Goal: Task Accomplishment & Management: Use online tool/utility

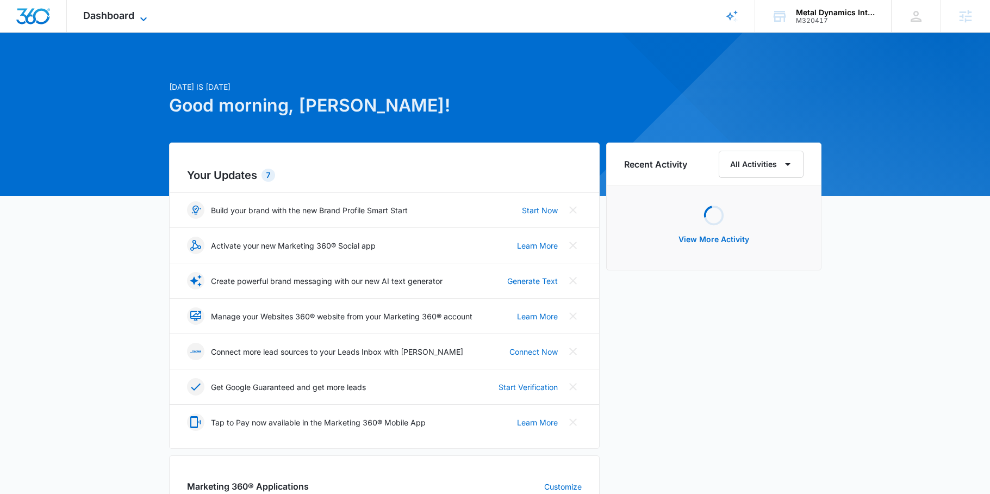
click at [127, 10] on span "Dashboard" at bounding box center [108, 15] width 51 height 11
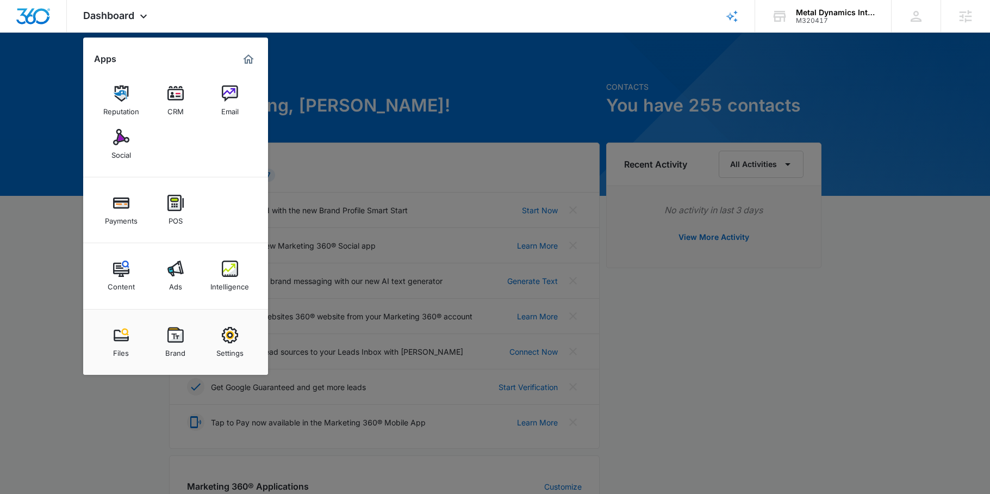
click at [123, 272] on img at bounding box center [121, 268] width 16 height 16
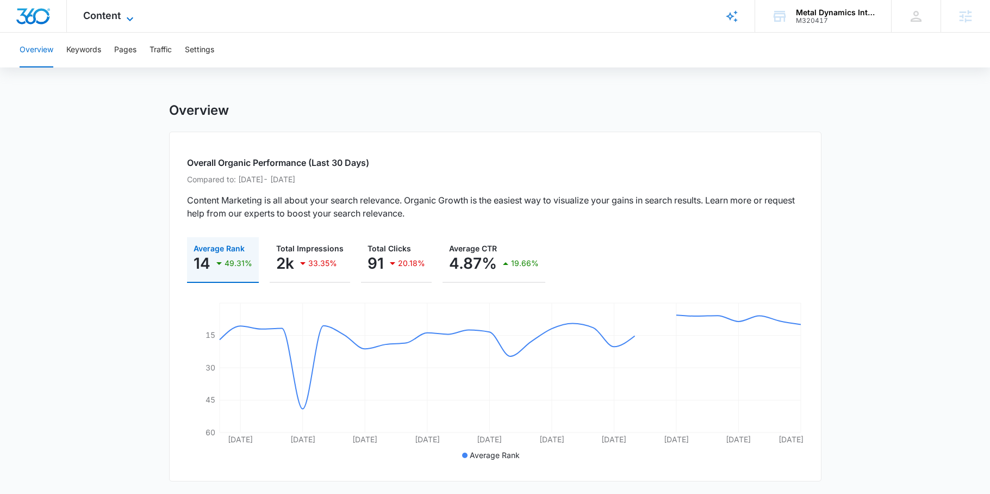
click at [101, 16] on span "Content" at bounding box center [102, 15] width 38 height 11
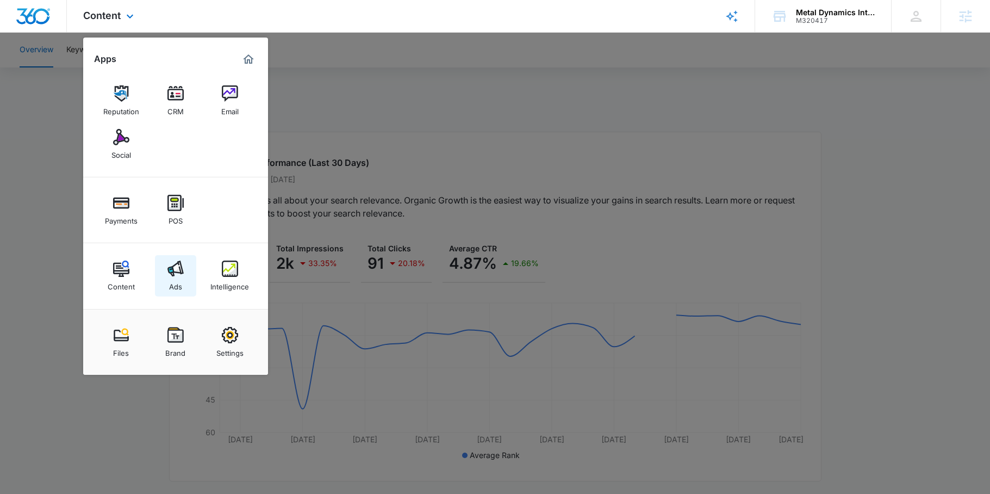
click at [185, 274] on link "Ads" at bounding box center [175, 275] width 41 height 41
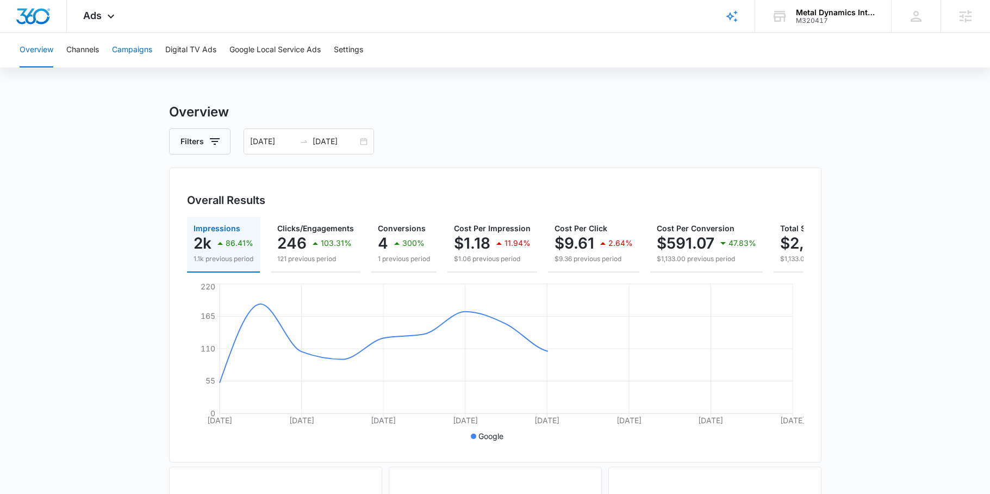
click at [134, 45] on button "Campaigns" at bounding box center [132, 50] width 40 height 35
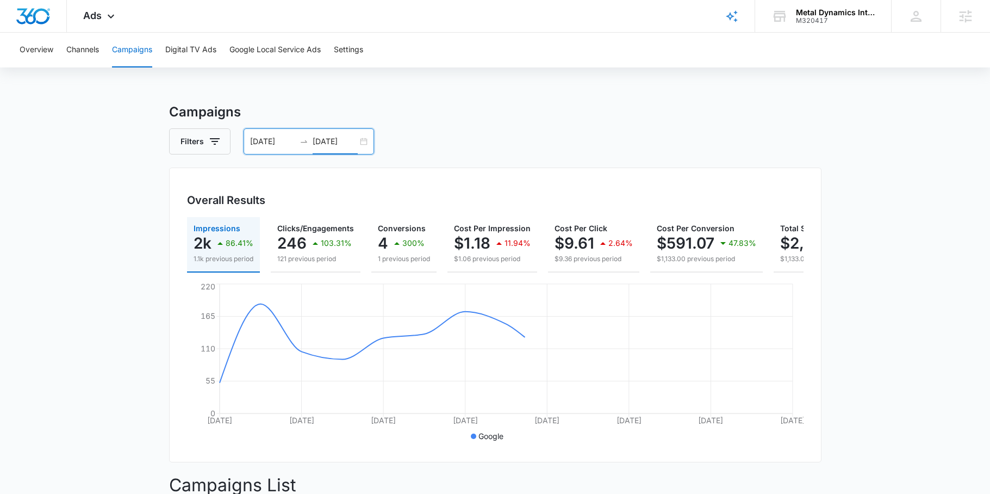
click at [341, 145] on input "10/09/2025" at bounding box center [335, 141] width 45 height 12
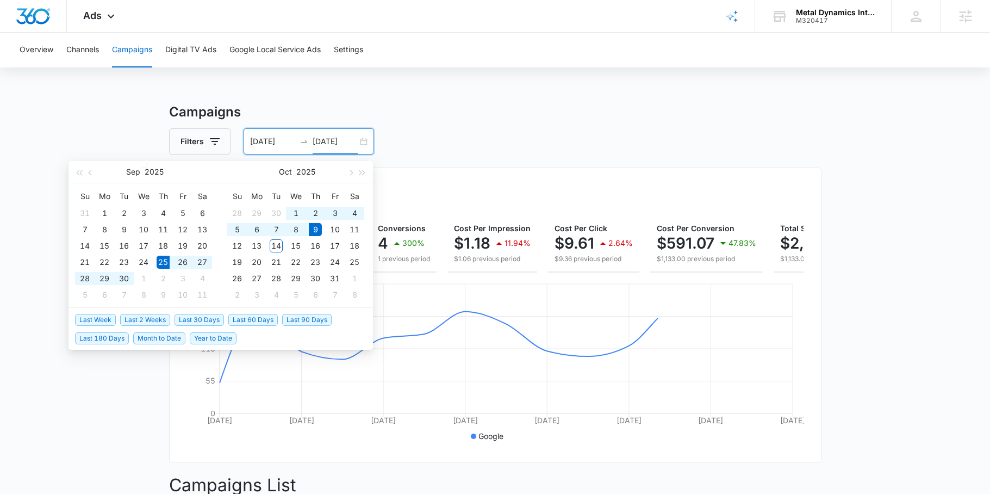
type input "10/09/2025"
click at [152, 321] on span "Last 2 Weeks" at bounding box center [145, 320] width 50 height 12
type input "[DATE]"
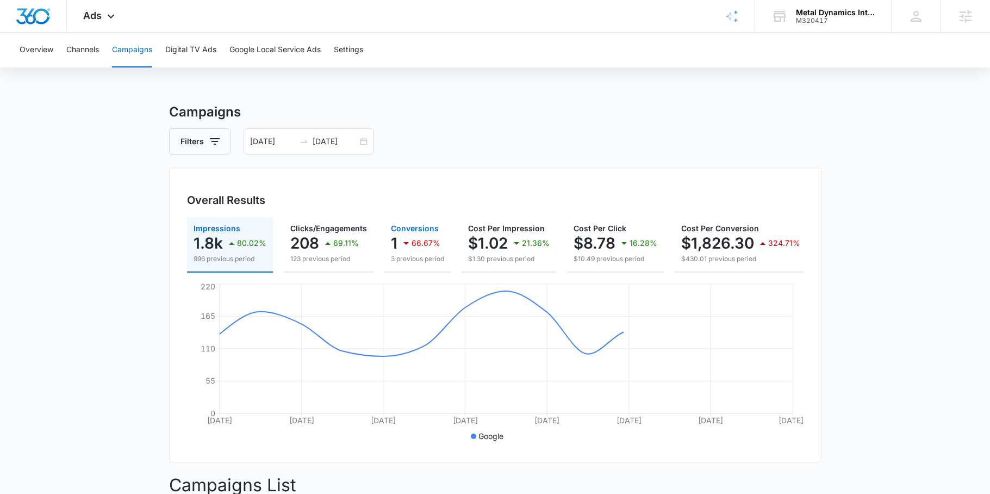
click at [406, 250] on div "66.67%" at bounding box center [420, 243] width 41 height 22
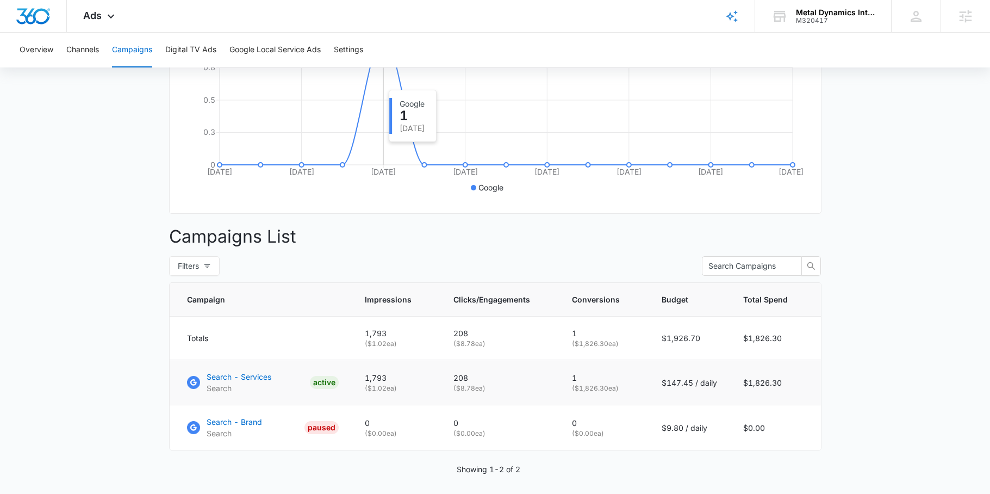
scroll to position [290, 0]
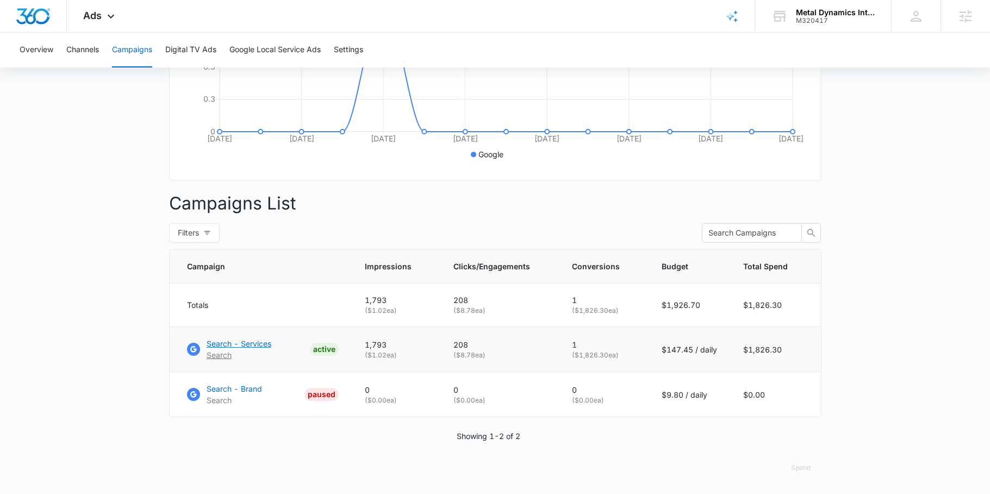
click at [258, 344] on p "Search - Services" at bounding box center [239, 343] width 65 height 11
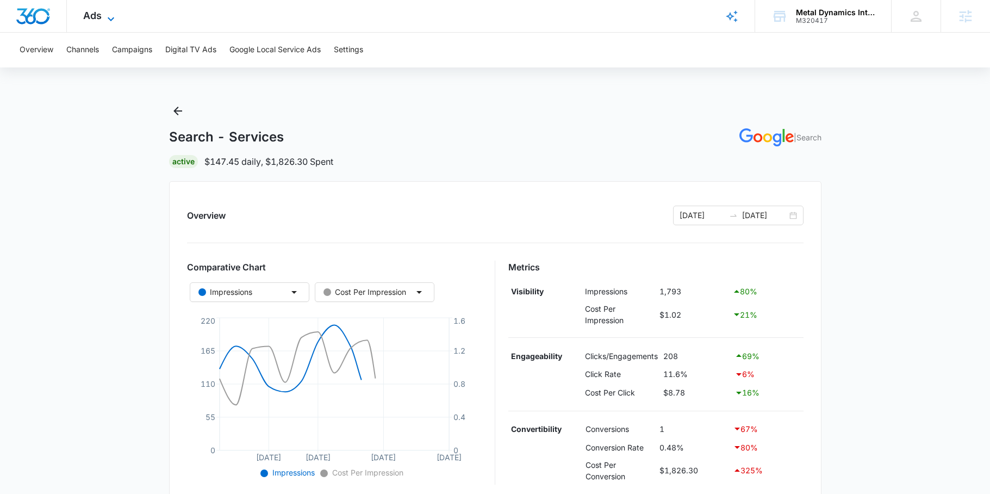
click at [95, 17] on span "Ads" at bounding box center [92, 15] width 18 height 11
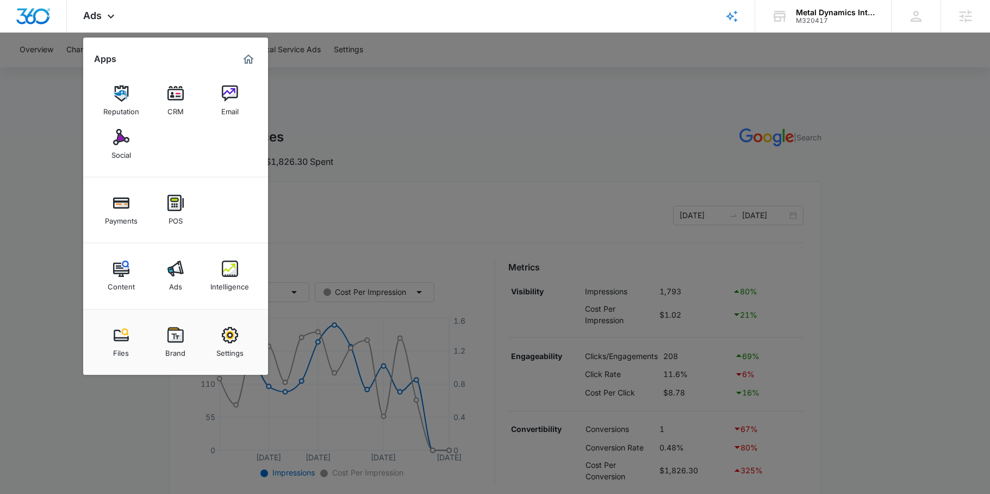
click at [129, 150] on div "Social" at bounding box center [121, 152] width 20 height 14
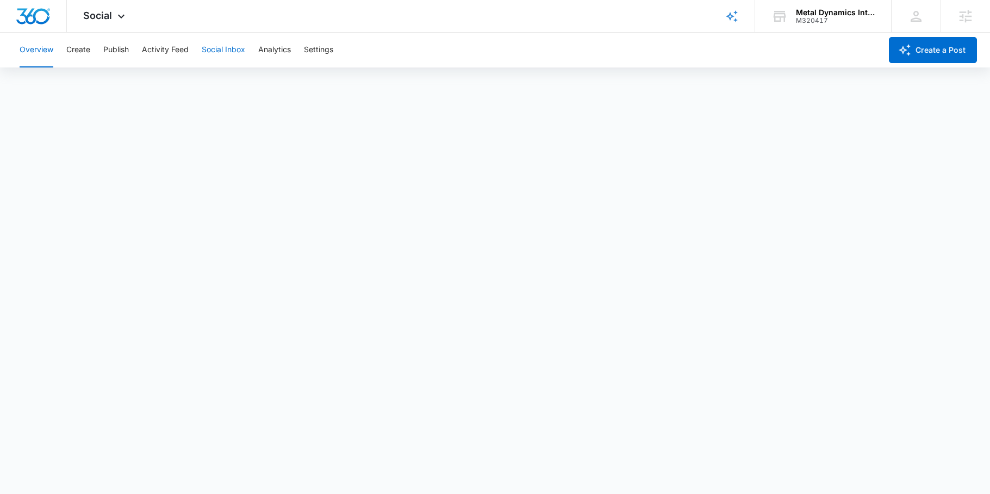
click at [220, 52] on button "Social Inbox" at bounding box center [223, 50] width 43 height 35
click at [166, 51] on button "Activity Feed" at bounding box center [165, 50] width 47 height 35
click at [250, 50] on div "Overview Create Publish Activity Feed Social Inbox Analytics Settings" at bounding box center [447, 50] width 868 height 35
click at [296, 48] on div "Overview Create Publish Activity Feed Social Inbox Analytics Settings" at bounding box center [447, 50] width 868 height 35
click at [101, 51] on div "Overview Create Publish Activity Feed Social Inbox Analytics Settings" at bounding box center [447, 50] width 868 height 35
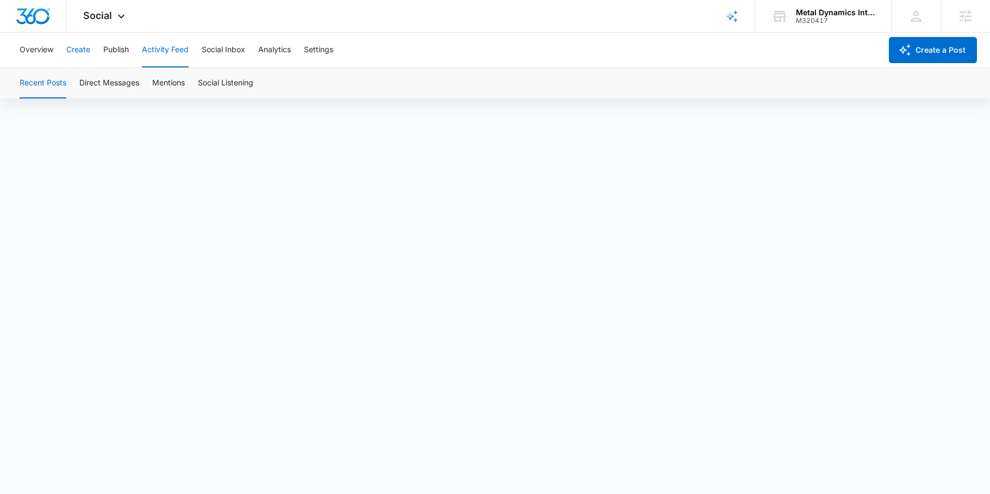
click at [85, 48] on button "Create" at bounding box center [78, 50] width 24 height 35
